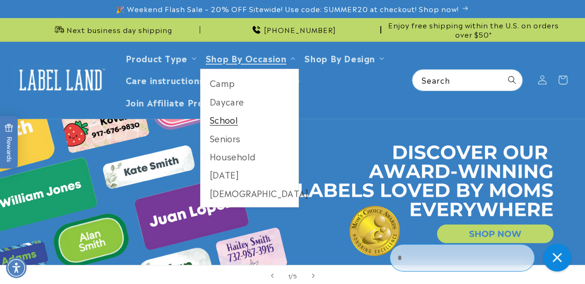
click at [222, 118] on link "School" at bounding box center [250, 120] width 98 height 18
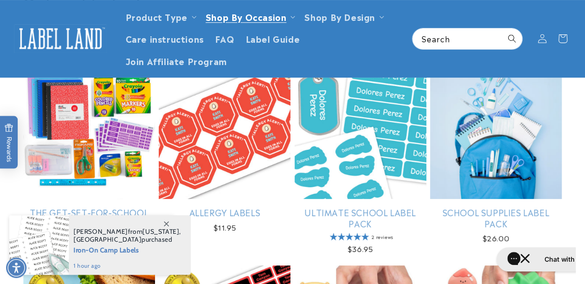
scroll to position [140, 0]
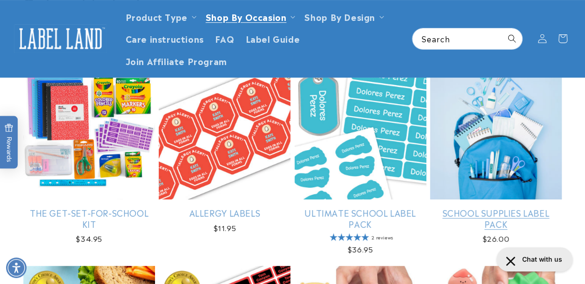
click at [531, 208] on link "School Supplies Label Pack" at bounding box center [496, 219] width 132 height 22
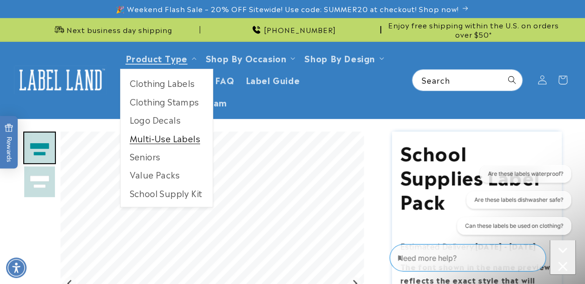
click at [155, 139] on link "Multi-Use Labels" at bounding box center [167, 138] width 92 height 18
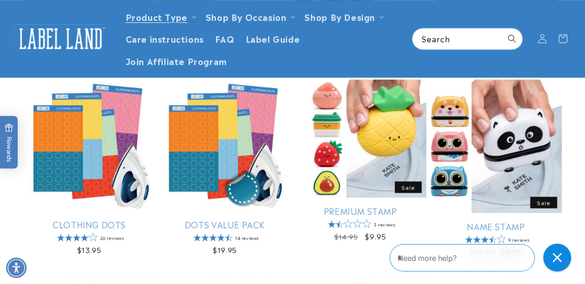
scroll to position [315, 0]
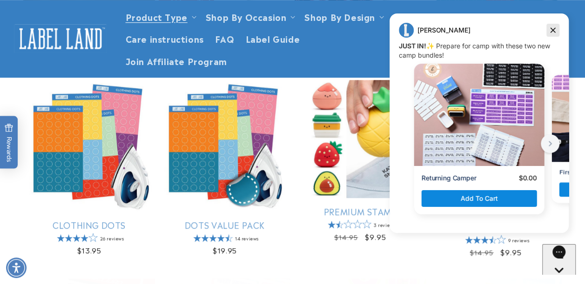
click at [549, 30] on icon "Dismiss campaign" at bounding box center [552, 30] width 9 height 11
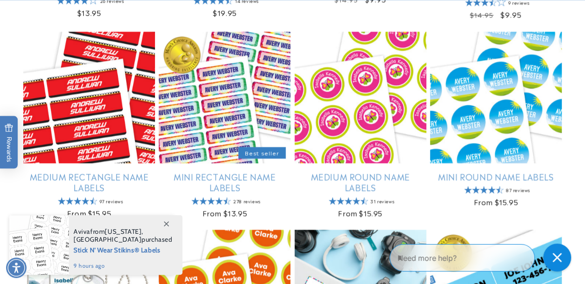
scroll to position [556, 0]
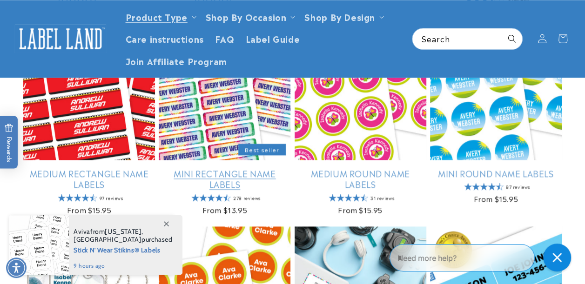
click at [220, 168] on link "Mini Rectangle Name Labels" at bounding box center [225, 179] width 132 height 22
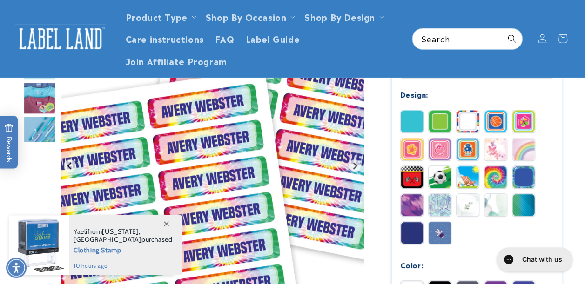
scroll to position [389, 0]
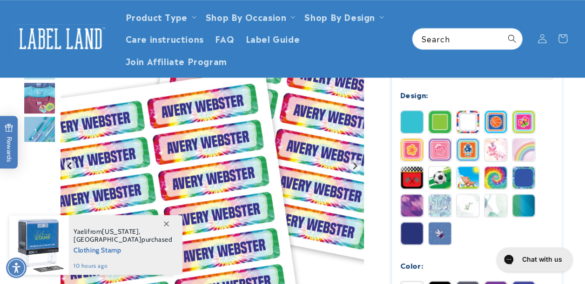
click at [521, 206] on img at bounding box center [523, 205] width 22 height 22
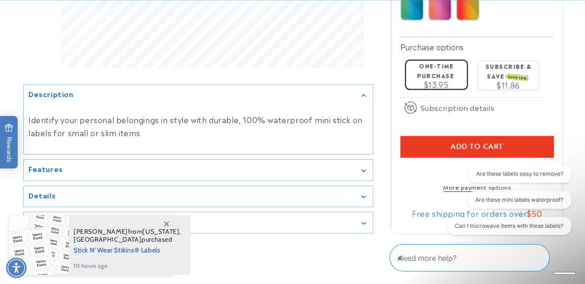
scroll to position [715, 0]
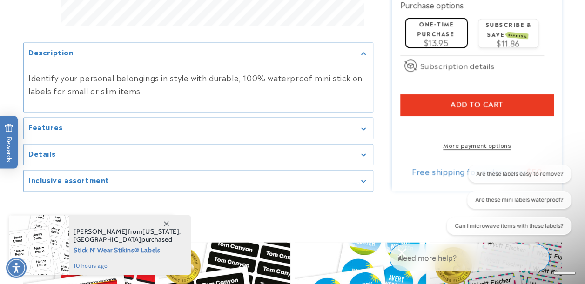
click at [470, 103] on span "Add to cart" at bounding box center [476, 104] width 53 height 8
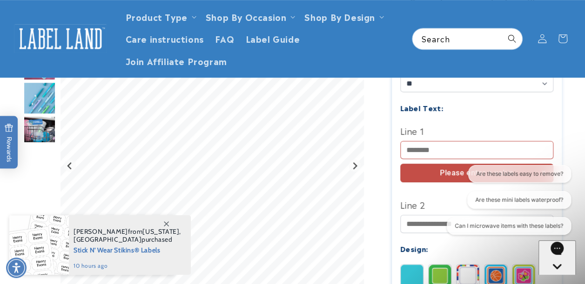
scroll to position [249, 0]
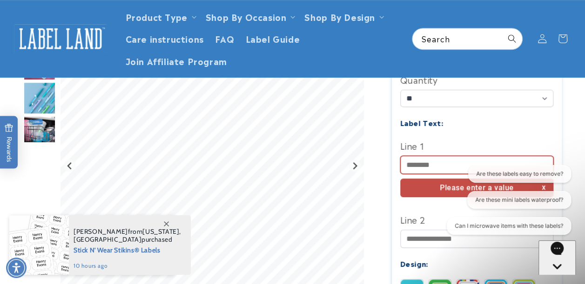
click at [428, 162] on input "Line 1" at bounding box center [477, 165] width 154 height 18
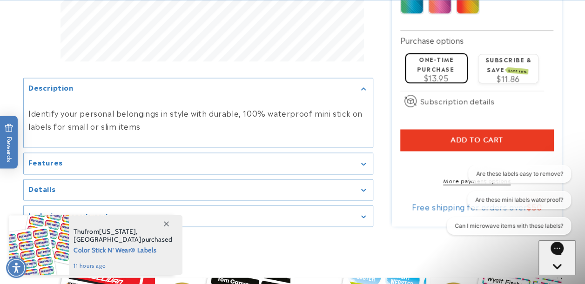
scroll to position [685, 0]
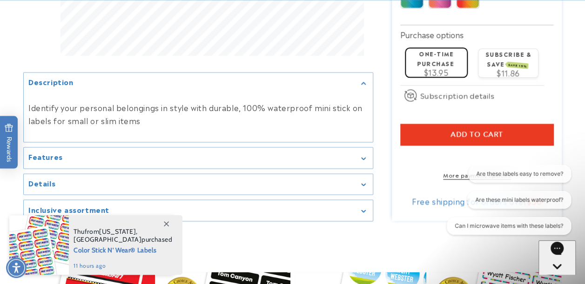
type input "**********"
click at [428, 131] on button "Add to cart" at bounding box center [477, 134] width 154 height 21
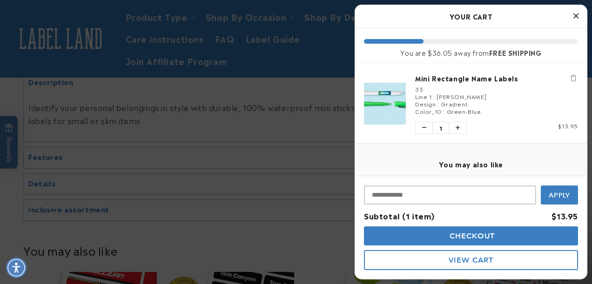
click at [577, 14] on icon "Close Cart" at bounding box center [575, 16] width 5 height 8
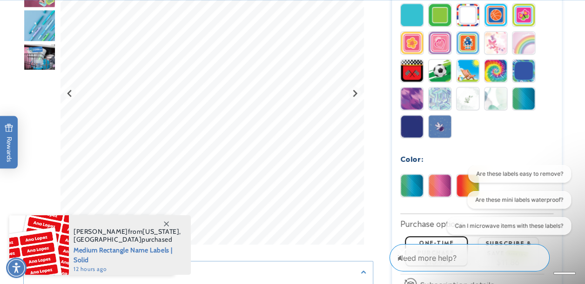
scroll to position [497, 0]
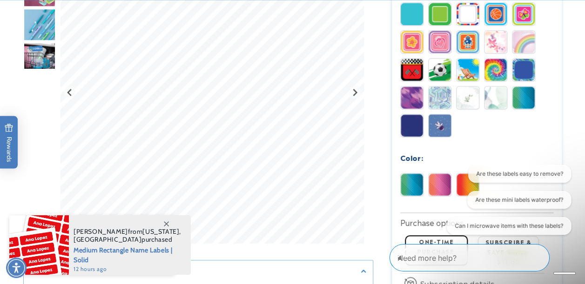
click at [439, 182] on div "Are these labels easy to remove? Are these mini labels waterproof? Can I microw…" at bounding box center [505, 202] width 140 height 74
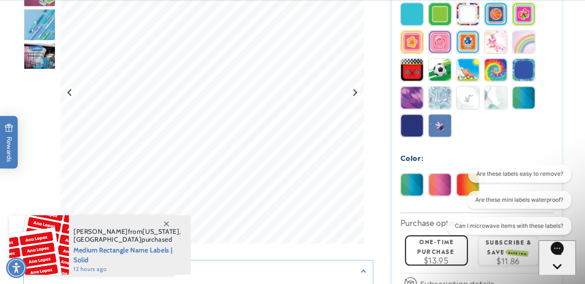
click at [439, 182] on div "Are these labels easy to remove? Are these mini labels waterproof? Can I microw…" at bounding box center [505, 202] width 140 height 74
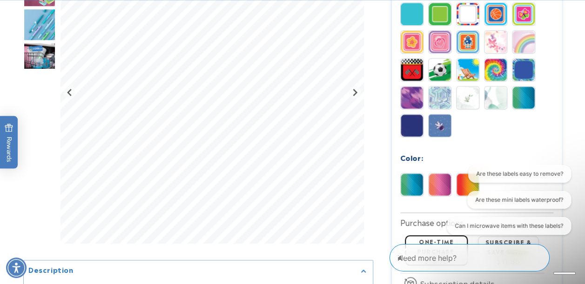
click at [439, 182] on div "Are these labels easy to remove? Are these mini labels waterproof? Can I microw…" at bounding box center [505, 202] width 140 height 74
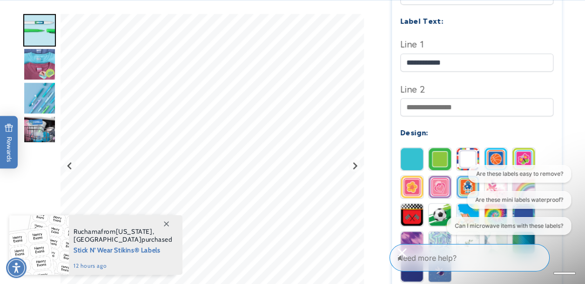
scroll to position [354, 0]
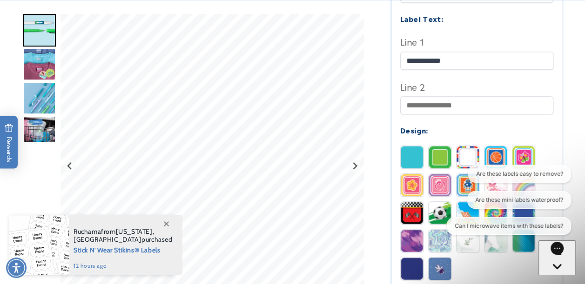
click at [446, 154] on img at bounding box center [440, 157] width 22 height 22
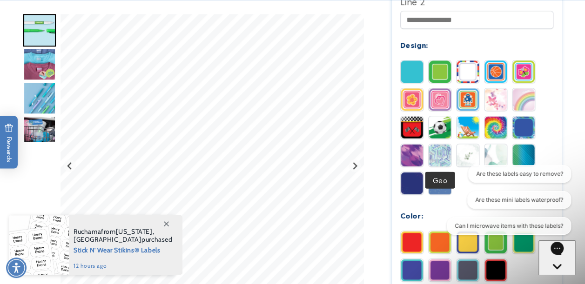
scroll to position [440, 0]
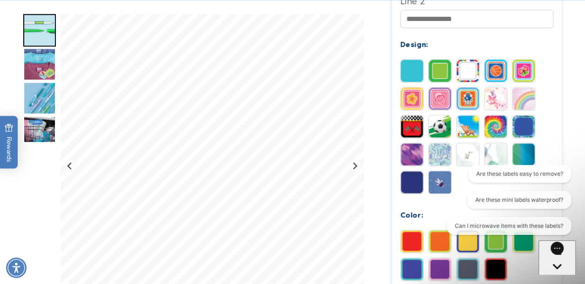
click at [526, 102] on img at bounding box center [523, 98] width 22 height 22
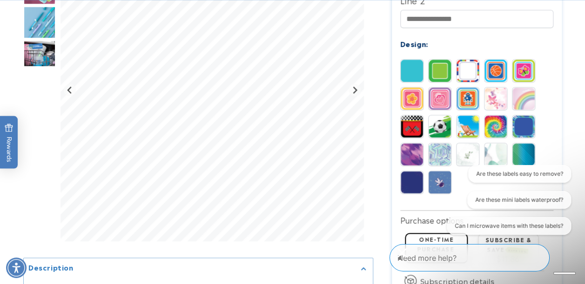
click at [524, 124] on img at bounding box center [523, 126] width 22 height 22
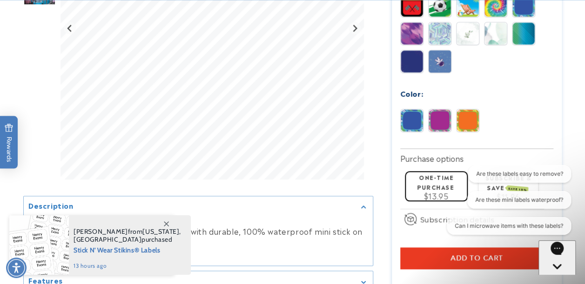
scroll to position [570, 0]
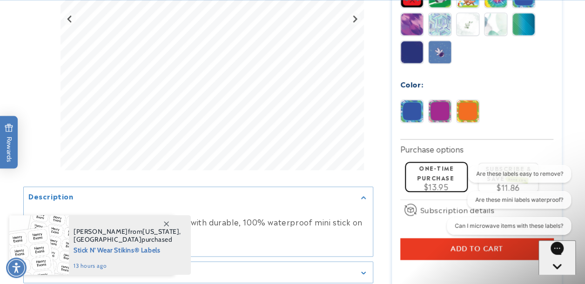
click at [439, 101] on img at bounding box center [440, 111] width 22 height 22
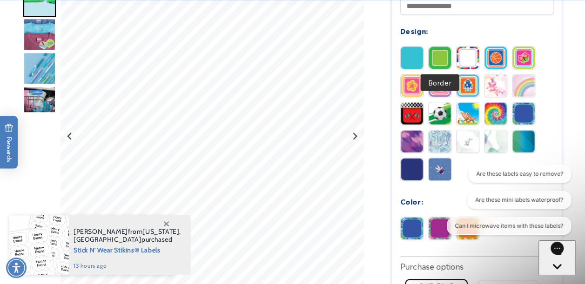
scroll to position [453, 0]
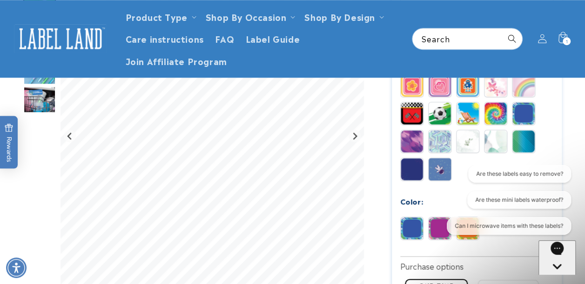
click at [413, 225] on img at bounding box center [412, 228] width 22 height 22
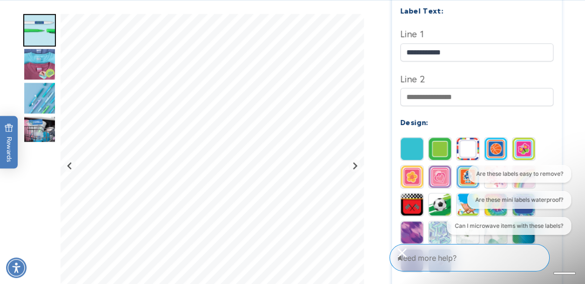
scroll to position [363, 0]
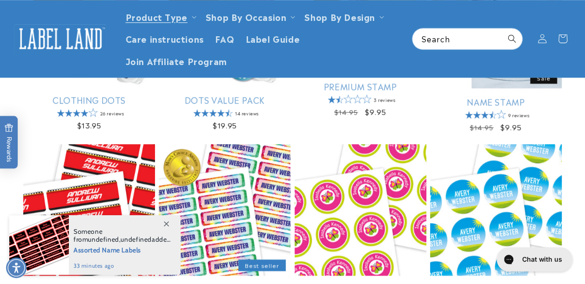
scroll to position [441, 0]
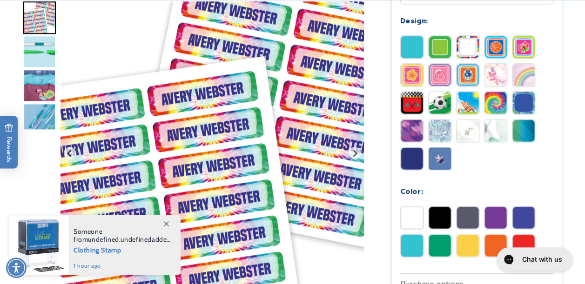
scroll to position [547, 0]
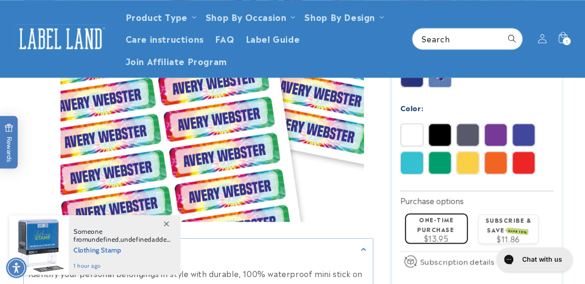
click at [493, 141] on img at bounding box center [495, 135] width 22 height 22
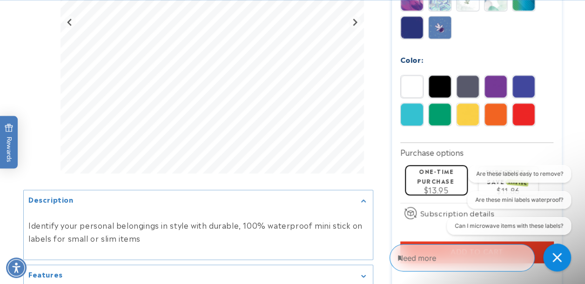
scroll to position [612, 0]
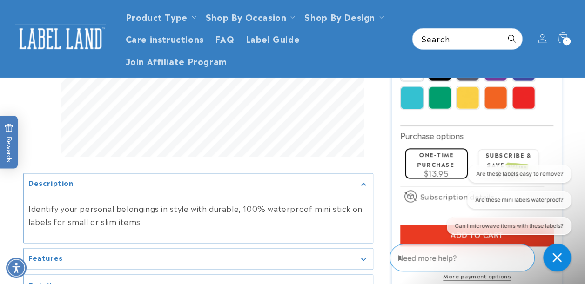
click at [414, 92] on img at bounding box center [412, 98] width 22 height 22
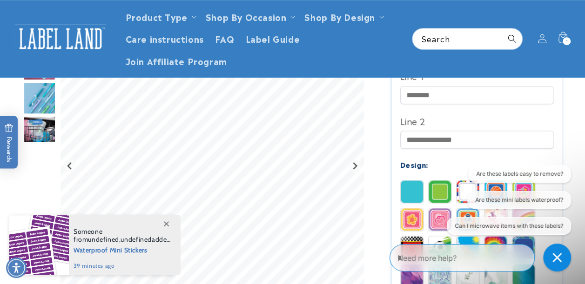
scroll to position [317, 0]
